Goal: Task Accomplishment & Management: Complete application form

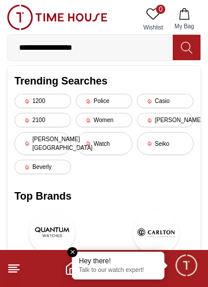
type input "**********"
click at [196, 43] on button at bounding box center [187, 47] width 28 height 25
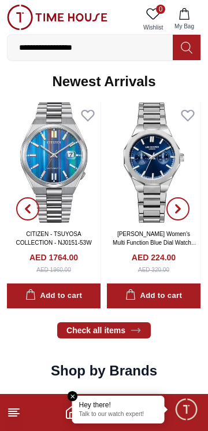
click at [192, 50] on icon at bounding box center [187, 47] width 12 height 13
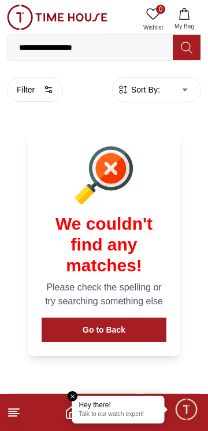
click at [118, 341] on button "Go to Back" at bounding box center [104, 330] width 125 height 24
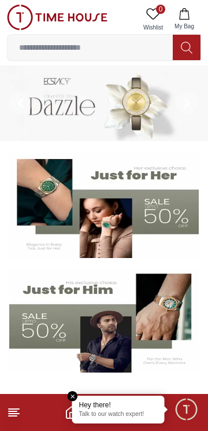
click at [131, 48] on input at bounding box center [90, 47] width 165 height 23
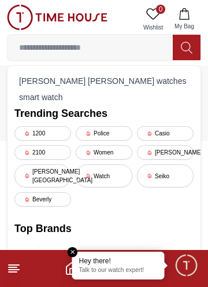
click at [97, 156] on div "Women" at bounding box center [104, 152] width 57 height 14
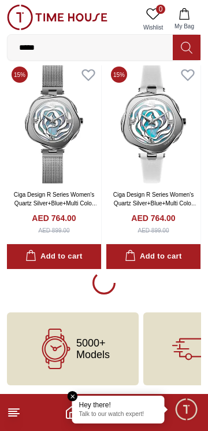
scroll to position [1957, 0]
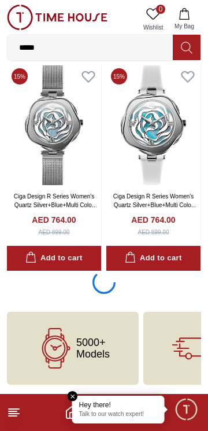
scroll to position [1957, 0]
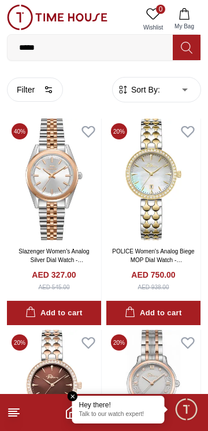
scroll to position [1957, 0]
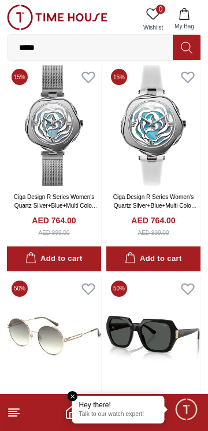
click at [9, 132] on img at bounding box center [54, 124] width 94 height 121
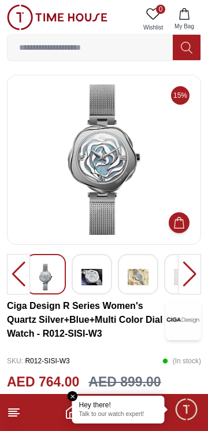
click at [5, 212] on div "15% Ciga Design R Series Women's Quartz Silver+Blue+Multi Color Dial Watch - R0…" at bounding box center [104, 418] width 208 height 687
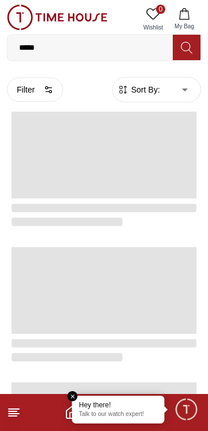
scroll to position [1957, 0]
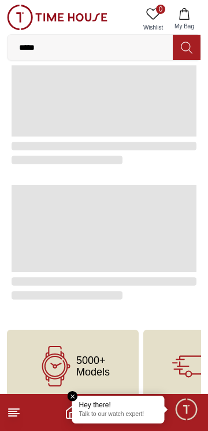
click at [72, 395] on em "Close tooltip" at bounding box center [73, 396] width 10 height 10
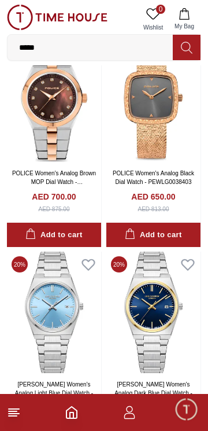
scroll to position [0, 0]
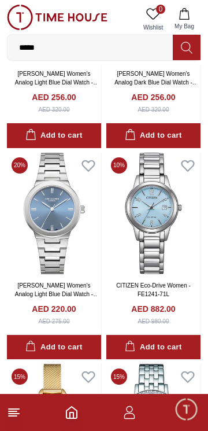
scroll to position [1222, 0]
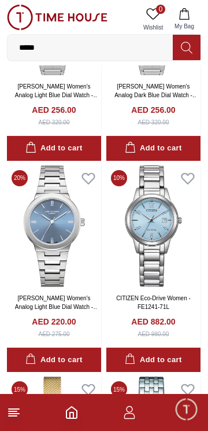
click at [116, 44] on input "*****" at bounding box center [90, 47] width 165 height 23
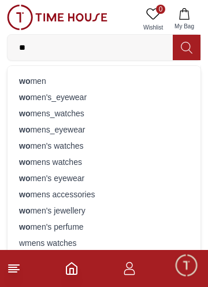
type input "*"
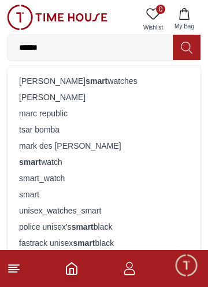
type input "*****"
click at [126, 83] on div "[PERSON_NAME] [PERSON_NAME] watches" at bounding box center [103, 81] width 179 height 16
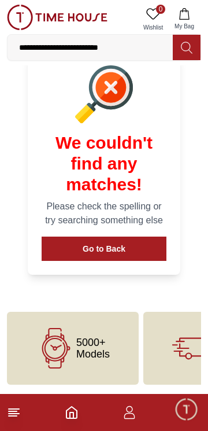
scroll to position [95, 0]
click at [102, 342] on span "5000+ Models" at bounding box center [93, 348] width 34 height 23
click at [101, 347] on span "5000+ Models" at bounding box center [93, 348] width 34 height 23
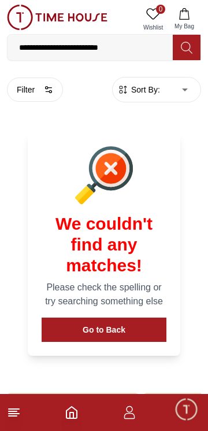
scroll to position [1222, 0]
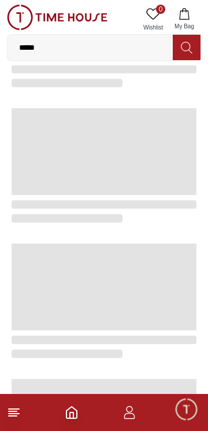
click at [108, 45] on input "*****" at bounding box center [90, 47] width 165 height 23
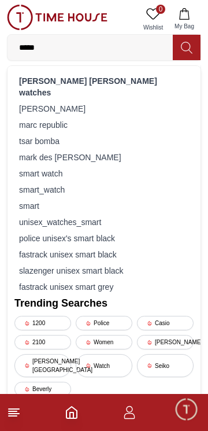
scroll to position [1011, 0]
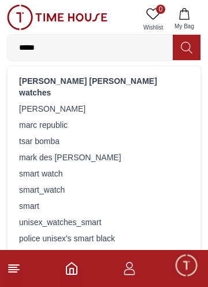
click at [117, 165] on div "smart watch" at bounding box center [103, 173] width 179 height 16
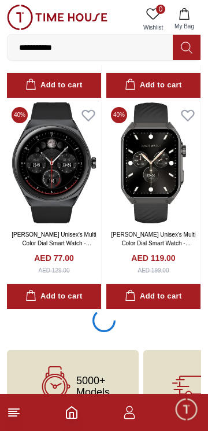
scroll to position [1946, 0]
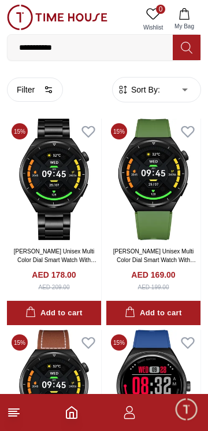
scroll to position [1938, 0]
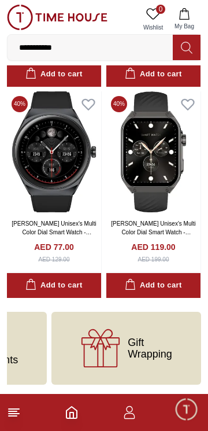
click at [86, 410] on footer at bounding box center [104, 412] width 208 height 37
click at [77, 417] on icon "Home" at bounding box center [72, 413] width 10 height 12
click at [132, 416] on icon "button" at bounding box center [130, 413] width 14 height 14
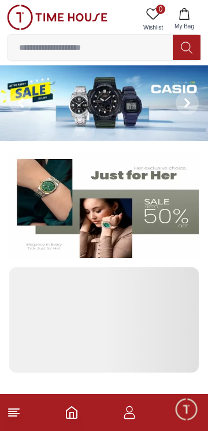
click at [126, 116] on img at bounding box center [104, 103] width 208 height 76
click at [127, 116] on img at bounding box center [104, 103] width 208 height 76
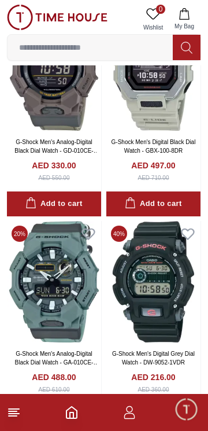
scroll to position [2042, 0]
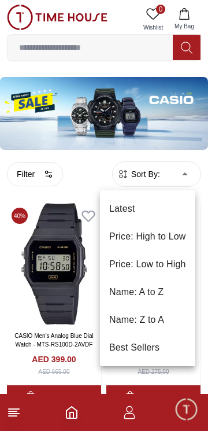
click at [190, 126] on div at bounding box center [104, 215] width 208 height 431
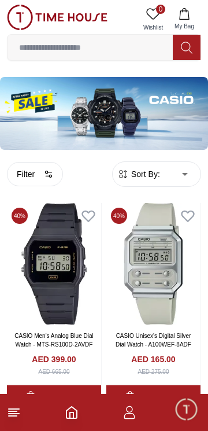
click at [134, 418] on icon "button" at bounding box center [129, 416] width 11 height 6
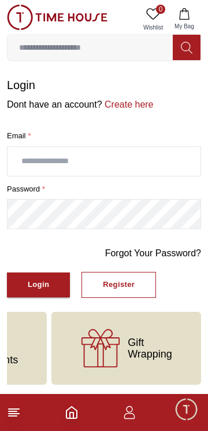
click at [108, 283] on div "Register" at bounding box center [119, 284] width 32 height 13
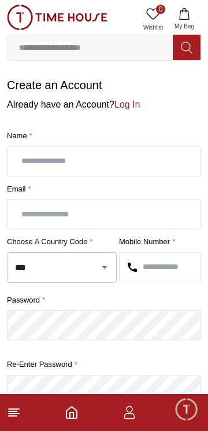
click at [121, 159] on input "text" at bounding box center [104, 161] width 193 height 29
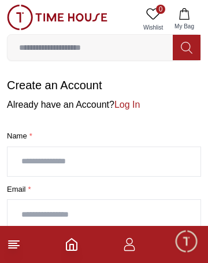
type input "**********"
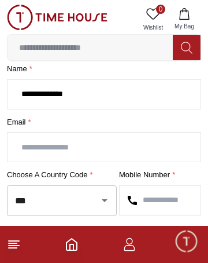
scroll to position [69, 0]
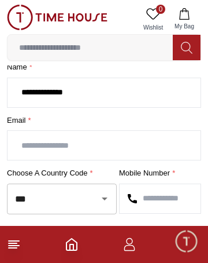
click at [124, 147] on input "text" at bounding box center [104, 145] width 193 height 29
type input "**********"
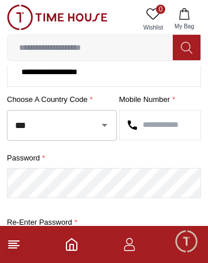
scroll to position [144, 0]
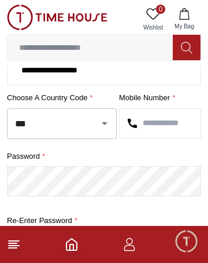
click at [104, 122] on icon "Open" at bounding box center [105, 123] width 6 height 3
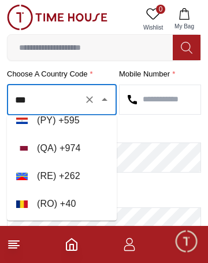
scroll to position [5158, 0]
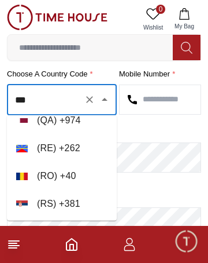
click at [186, 10] on icon "button" at bounding box center [184, 14] width 10 height 12
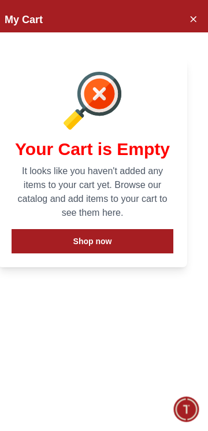
click at [199, 19] on button "Close Account" at bounding box center [193, 18] width 19 height 19
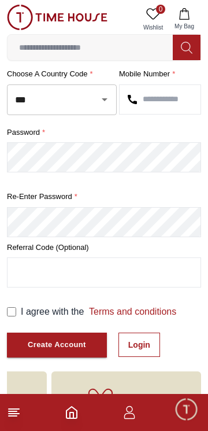
click at [112, 103] on div "*** ​" at bounding box center [62, 99] width 110 height 31
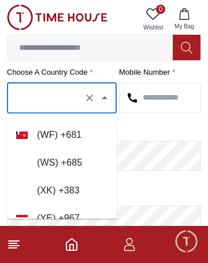
scroll to position [32, 0]
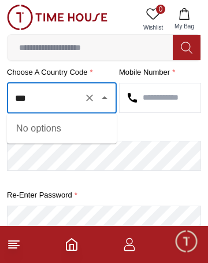
type input "****"
click at [91, 101] on icon "Clear" at bounding box center [90, 98] width 12 height 12
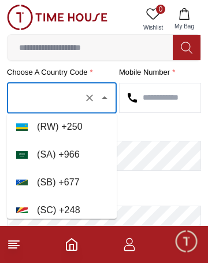
scroll to position [5281, 0]
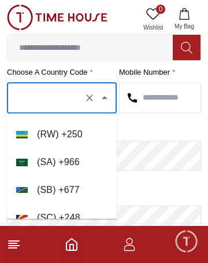
click at [91, 156] on li "( [GEOGRAPHIC_DATA] ) + 966" at bounding box center [62, 162] width 110 height 28
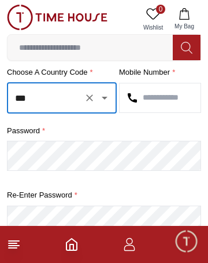
type input "***"
click at [163, 100] on input "text" at bounding box center [160, 97] width 81 height 29
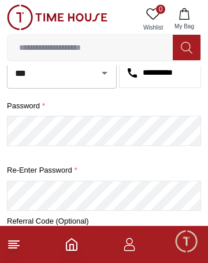
scroll to position [197, 0]
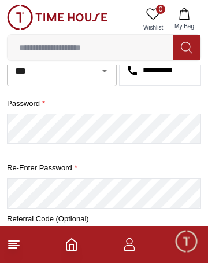
type input "**********"
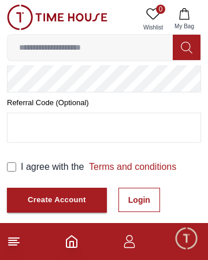
scroll to position [321, 0]
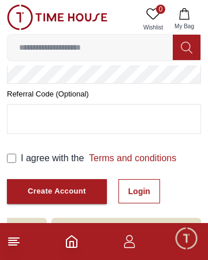
click at [24, 153] on label "I agree with the Terms and conditions" at bounding box center [99, 159] width 156 height 14
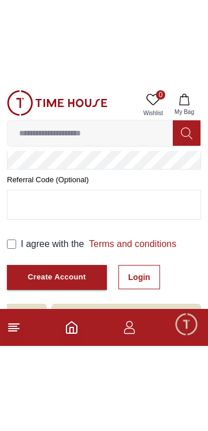
scroll to position [227, 0]
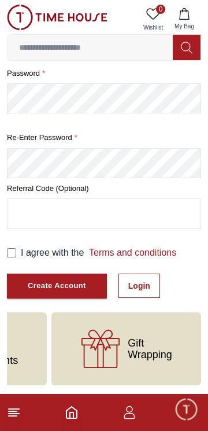
click at [45, 287] on div "Create Account" at bounding box center [57, 285] width 58 height 13
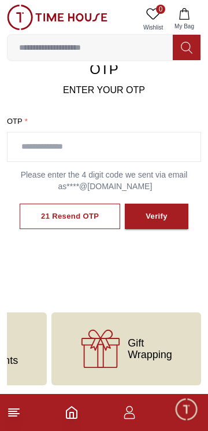
scroll to position [75, 0]
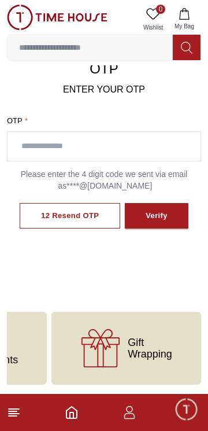
click at [109, 146] on input "text" at bounding box center [104, 146] width 193 height 29
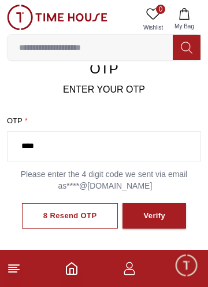
type input "****"
click at [161, 218] on div "Verify" at bounding box center [154, 215] width 22 height 13
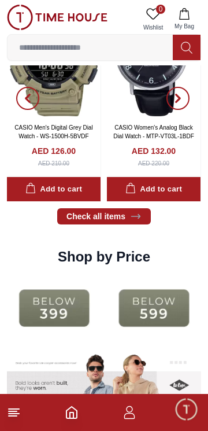
scroll to position [1311, 0]
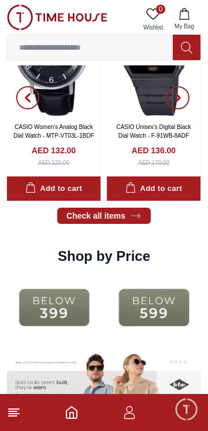
click at [35, 310] on img at bounding box center [54, 307] width 94 height 61
click at [46, 310] on img at bounding box center [54, 307] width 94 height 61
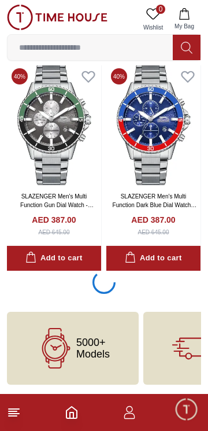
scroll to position [1957, 0]
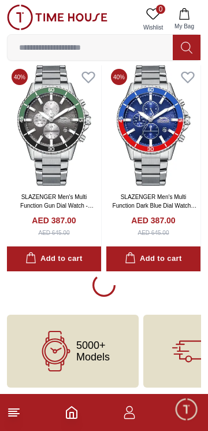
scroll to position [1960, 0]
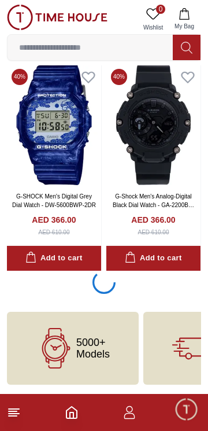
scroll to position [6187, 0]
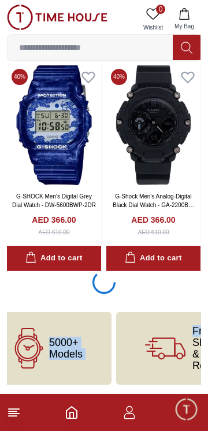
scroll to position [6187, 0]
